Goal: Information Seeking & Learning: Check status

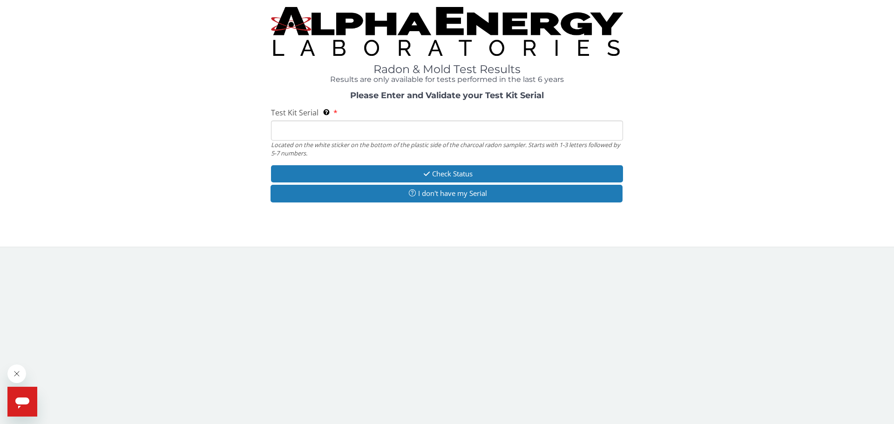
click at [376, 132] on input "Test Kit Serial Located on the white sticker on the bottom of the plastic side …" at bounding box center [447, 131] width 352 height 20
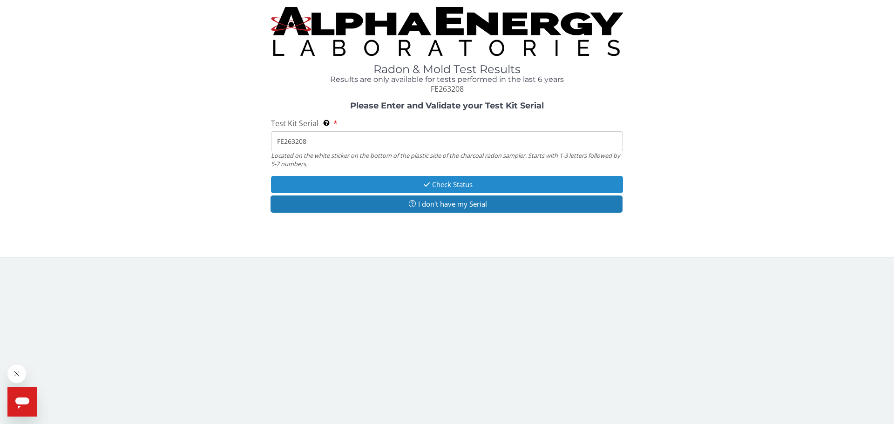
type input "FE263208"
click at [456, 187] on button "Check Status" at bounding box center [447, 184] width 352 height 17
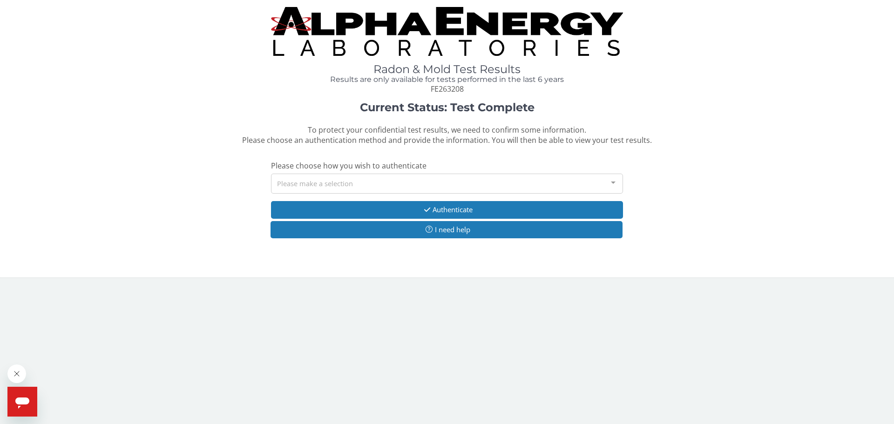
click at [338, 183] on div "Please make a selection" at bounding box center [447, 184] width 352 height 20
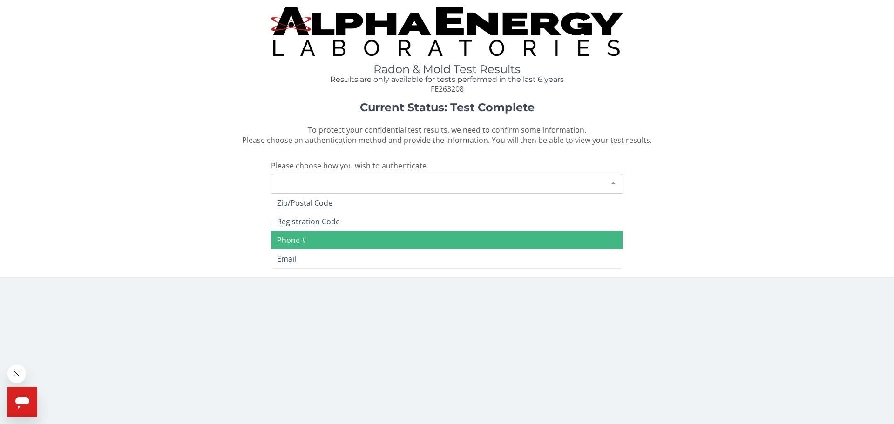
click at [301, 241] on span "Phone #" at bounding box center [291, 240] width 29 height 10
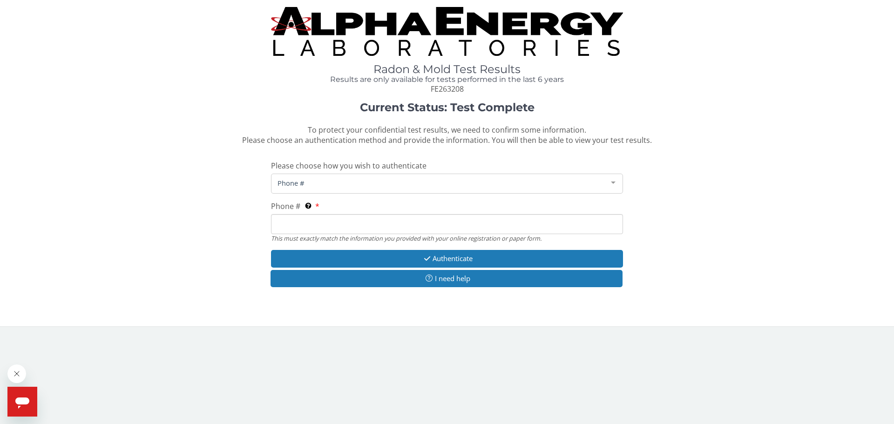
click at [309, 223] on input "Phone # This must exactly match the information you provided with your online r…" at bounding box center [447, 224] width 352 height 20
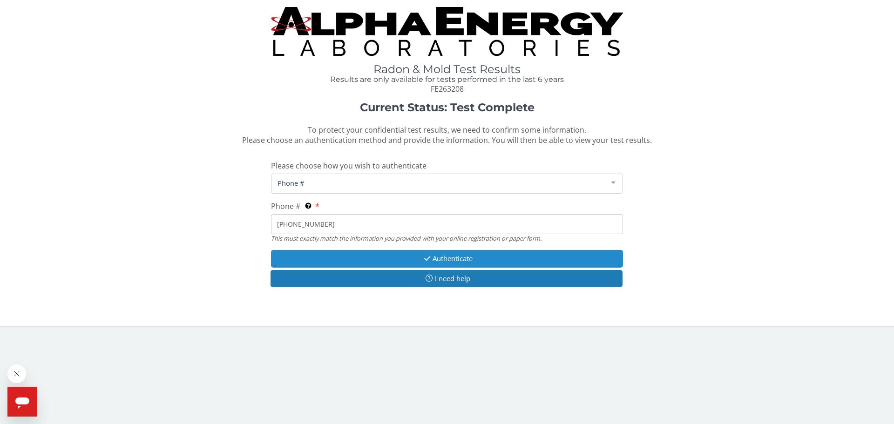
type input "[PHONE_NUMBER]"
click at [438, 259] on button "Authenticate" at bounding box center [447, 258] width 352 height 17
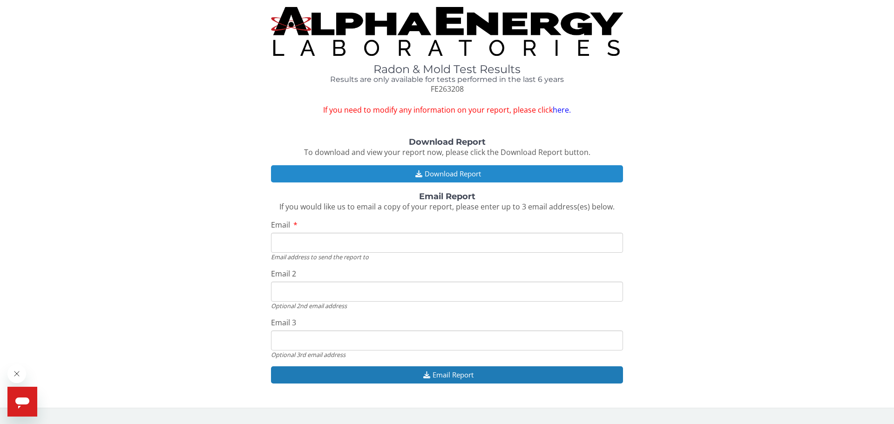
click at [456, 175] on button "Download Report" at bounding box center [447, 173] width 352 height 17
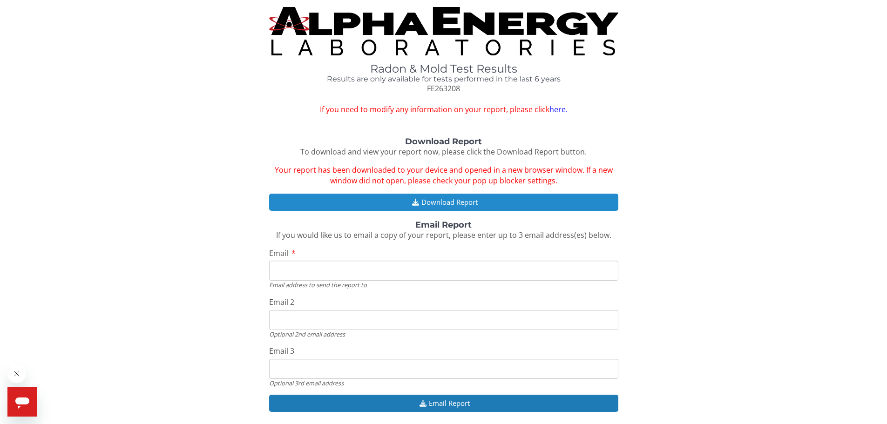
click at [444, 202] on button "Download Report" at bounding box center [443, 202] width 349 height 17
